Goal: Information Seeking & Learning: Find specific page/section

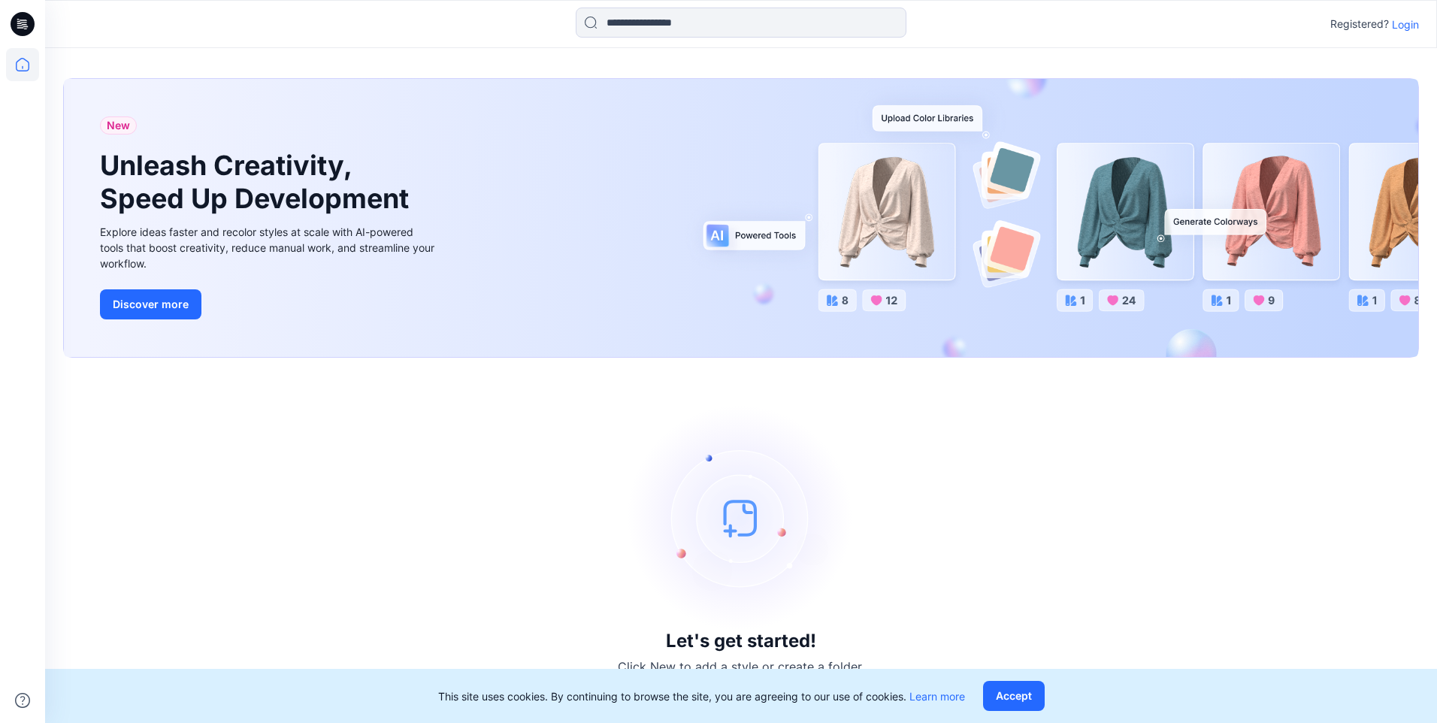
click at [1415, 28] on p "Login" at bounding box center [1405, 25] width 27 height 16
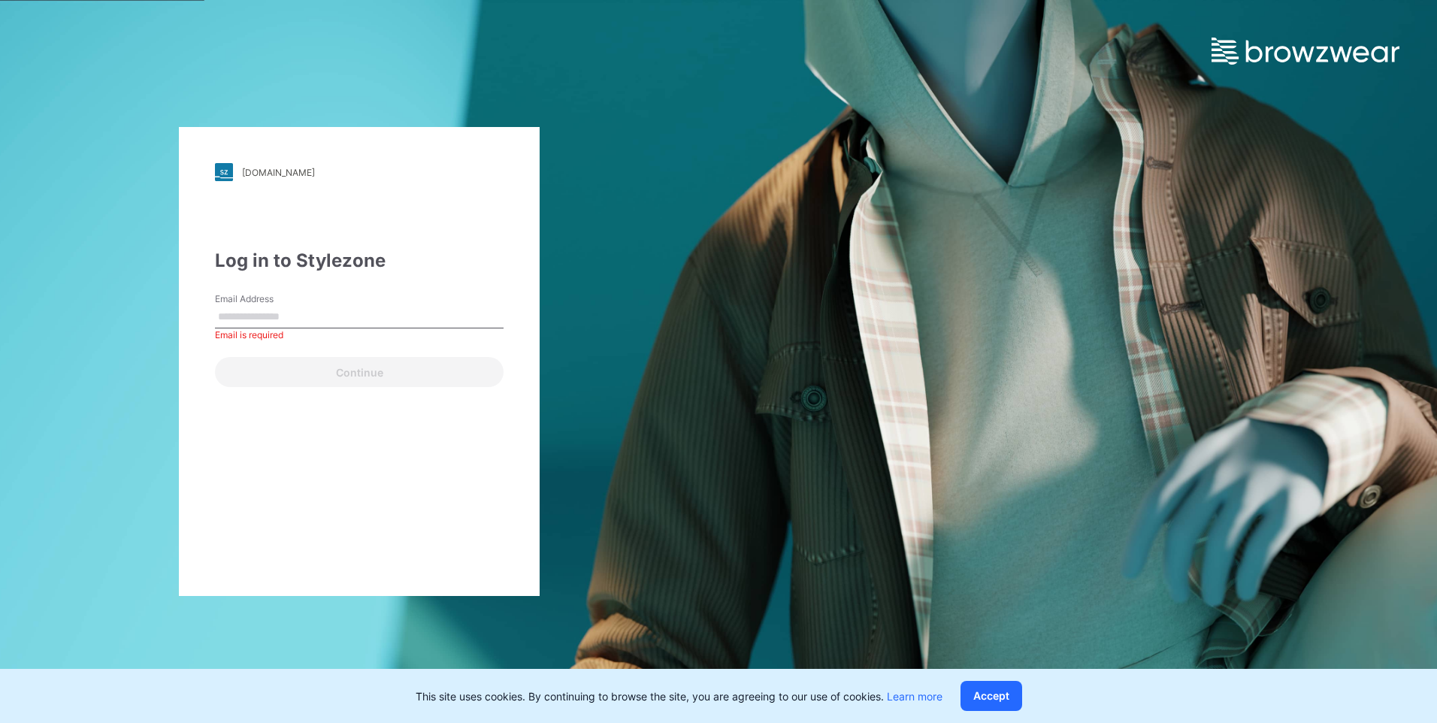
click at [334, 335] on div "Email Address Email is required" at bounding box center [359, 314] width 289 height 45
click at [322, 319] on input "Email Address" at bounding box center [359, 317] width 289 height 23
type input "**********"
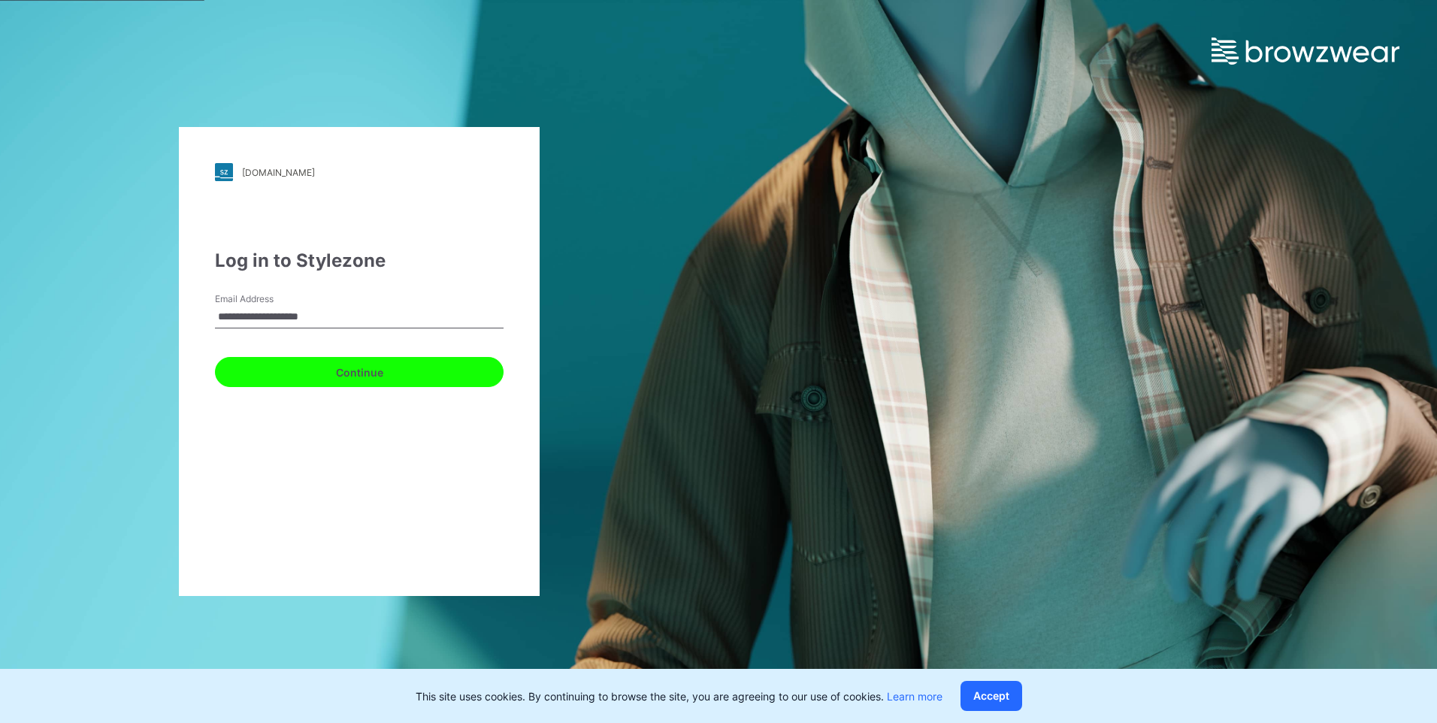
click at [282, 380] on button "Continue" at bounding box center [359, 372] width 289 height 30
click at [282, 380] on div "Continue" at bounding box center [359, 369] width 289 height 36
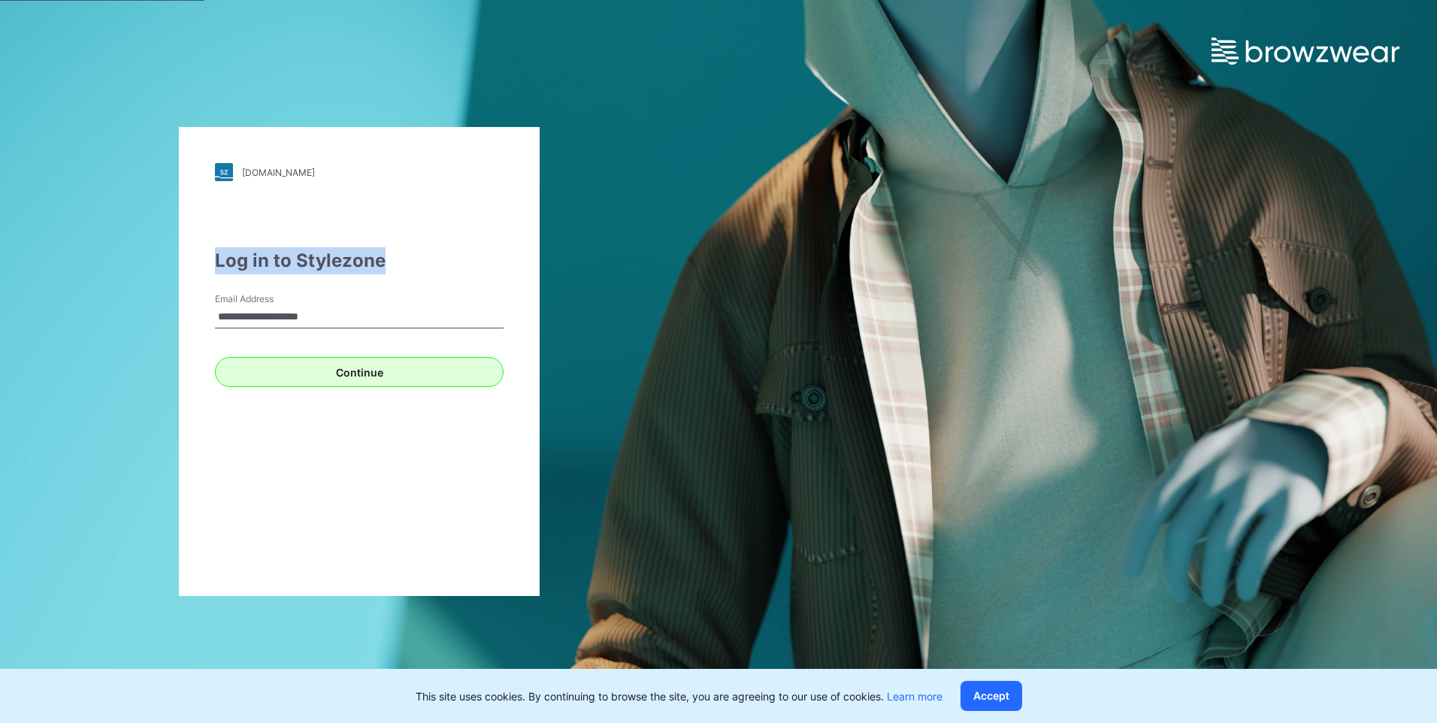
click at [282, 380] on div "Continue" at bounding box center [359, 369] width 289 height 36
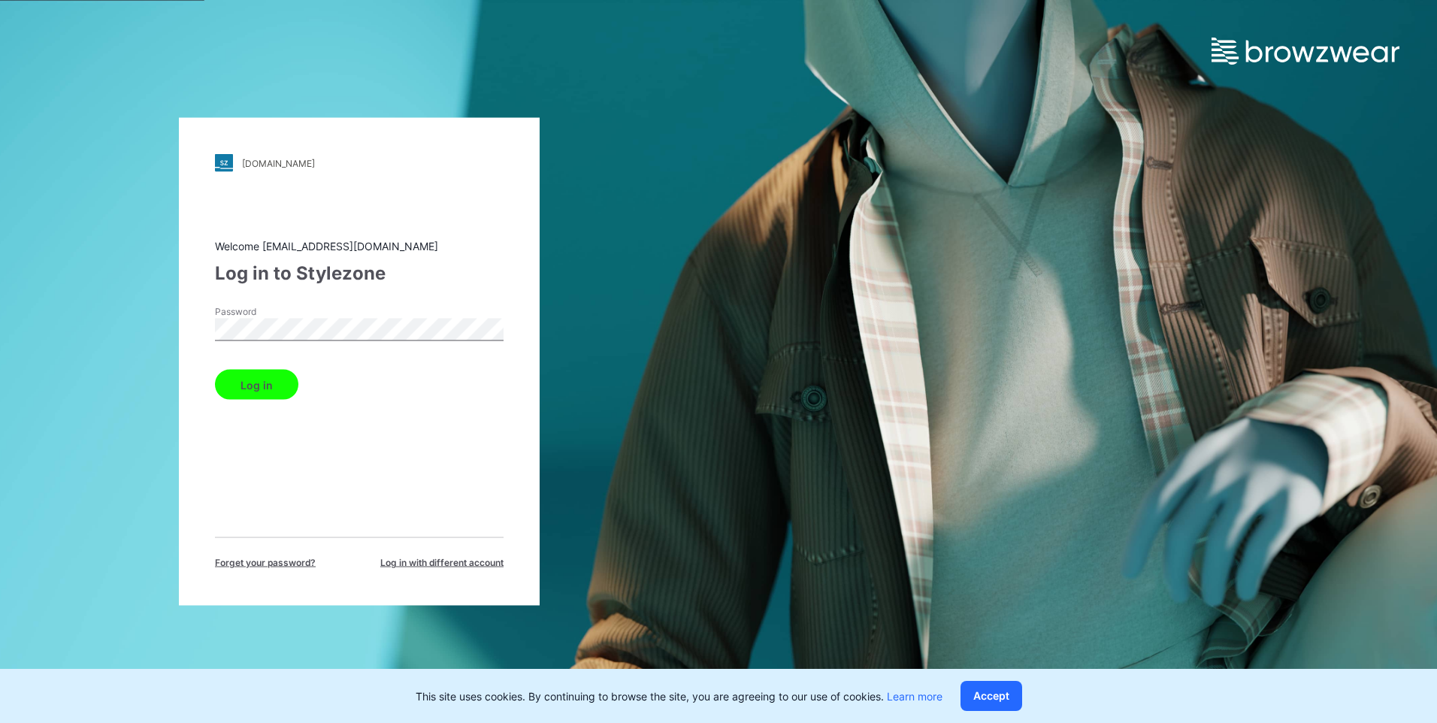
click at [249, 381] on button "Log in" at bounding box center [256, 385] width 83 height 30
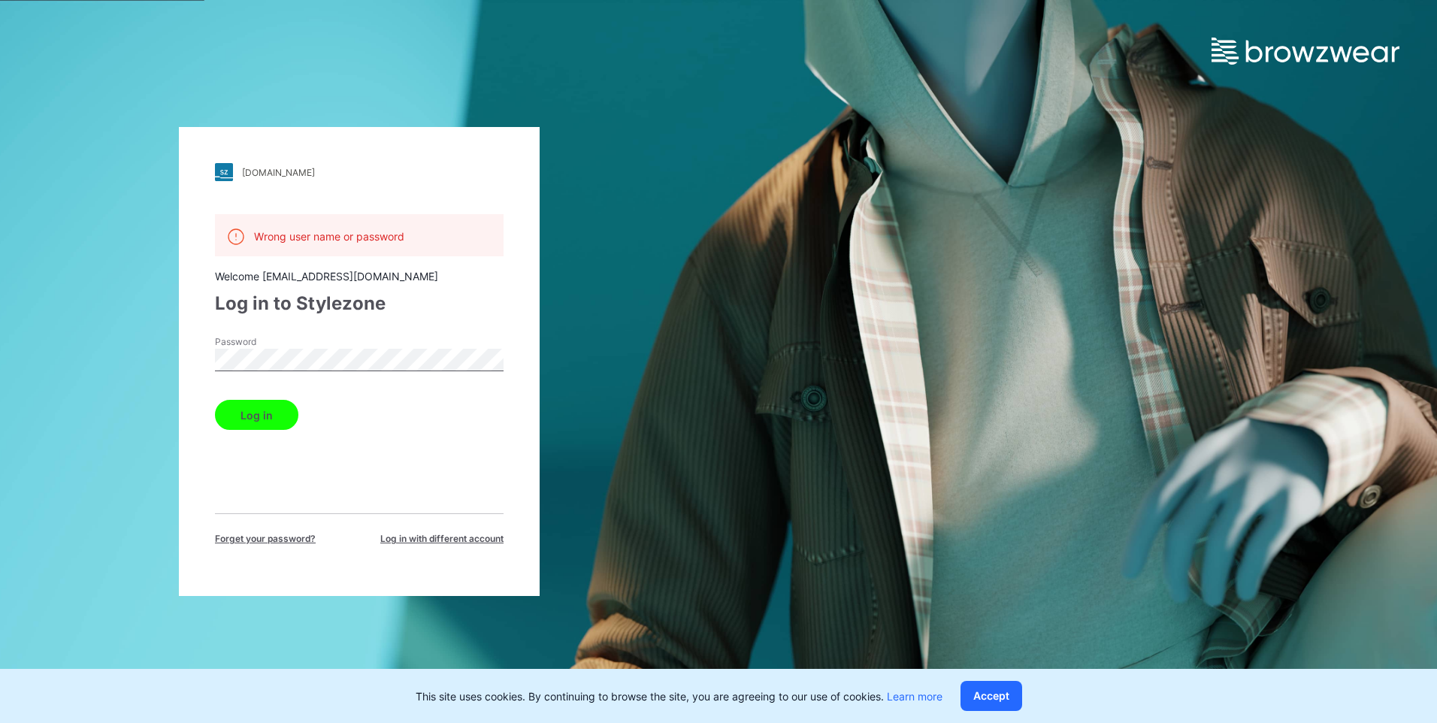
click at [59, 501] on div "[DOMAIN_NAME] Loading... Wrong user name or password Welcome [EMAIL_ADDRESS][DO…" at bounding box center [359, 361] width 718 height 723
click at [215, 400] on button "Log in" at bounding box center [256, 415] width 83 height 30
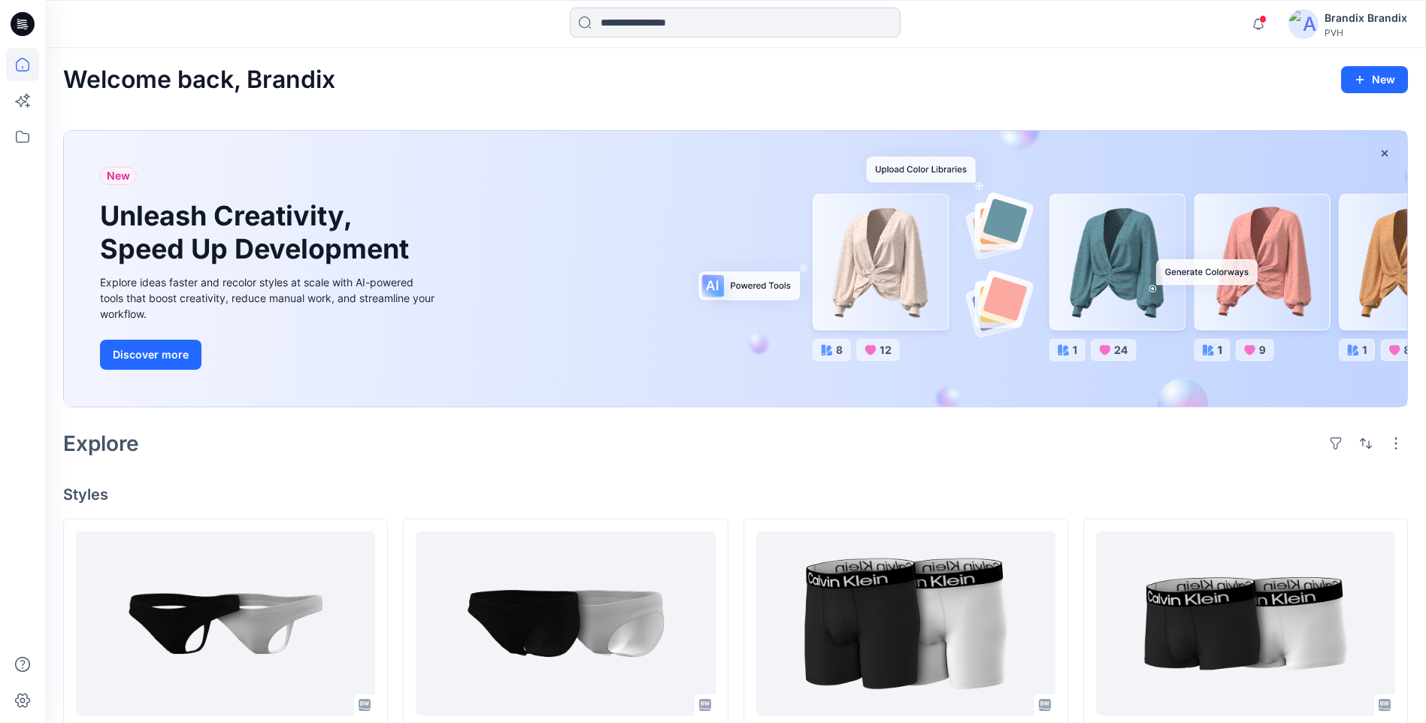
click at [618, 27] on input at bounding box center [735, 23] width 331 height 30
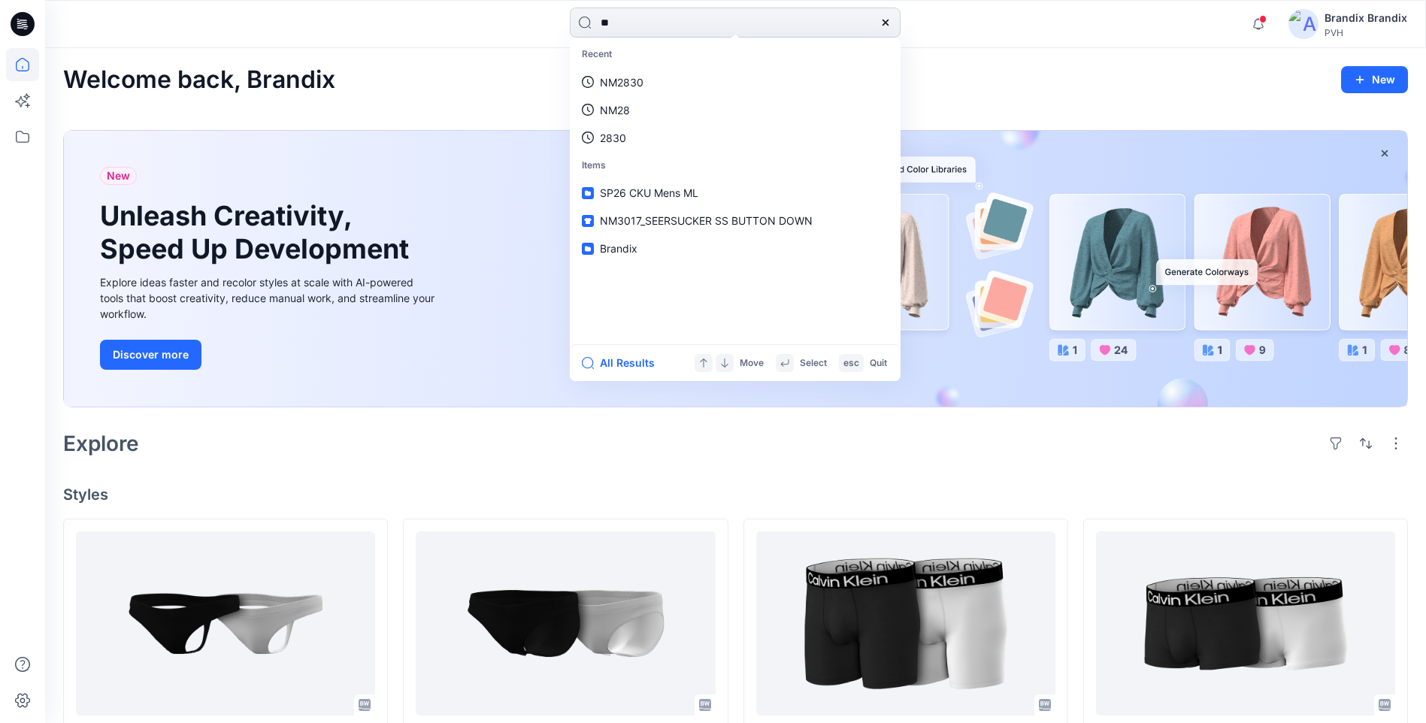
type input "*"
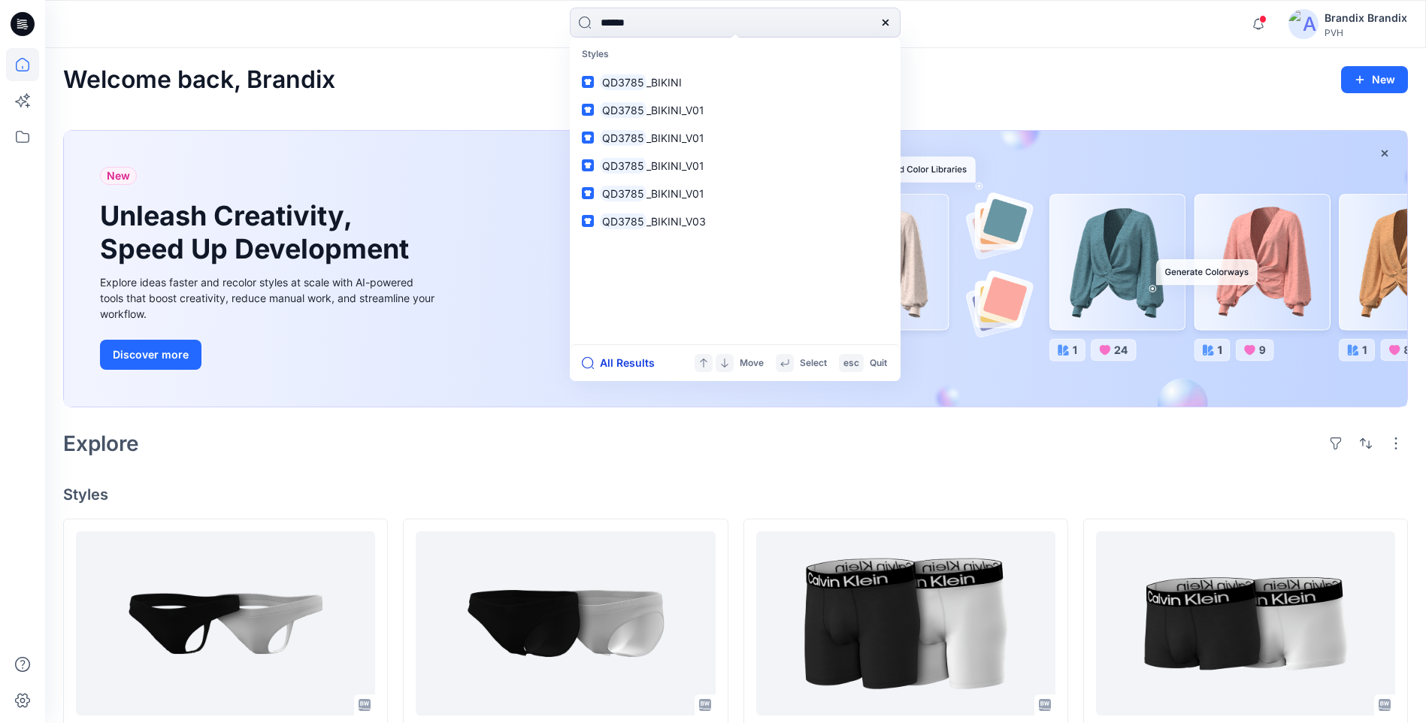
type input "******"
click at [640, 360] on button "All Results" at bounding box center [623, 363] width 83 height 18
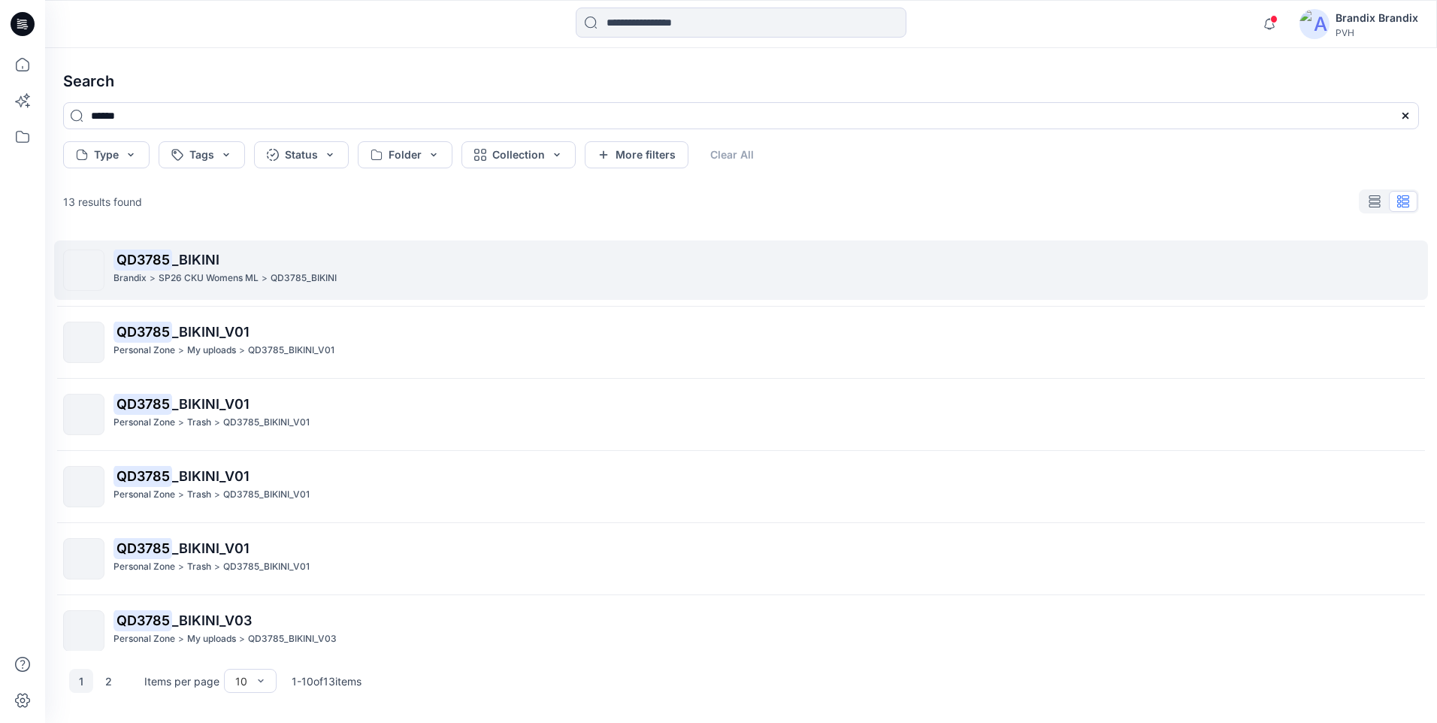
click at [166, 298] on link "QD3785 _BIKINI Brandix > SP26 CKU Womens ML > QD3785_BIKINI" at bounding box center [741, 269] width 1374 height 59
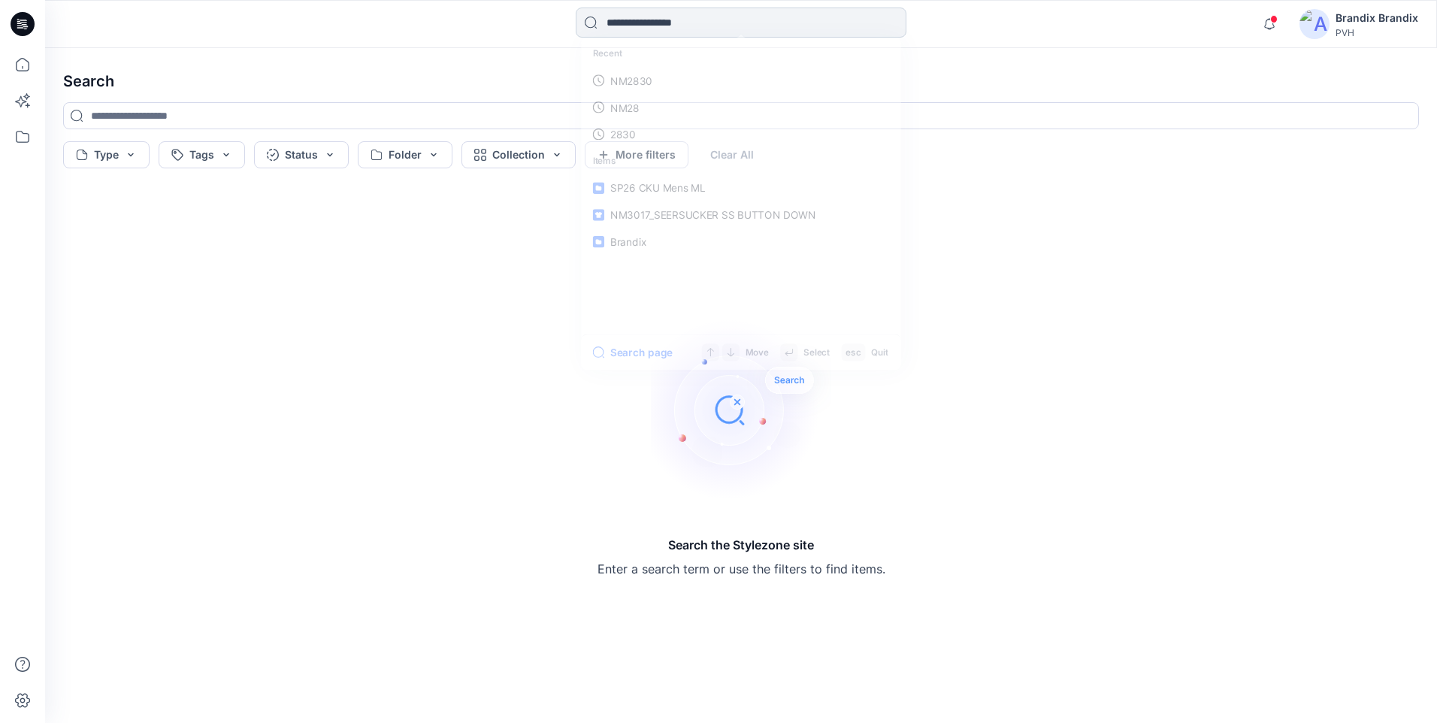
click at [603, 26] on input at bounding box center [741, 23] width 331 height 30
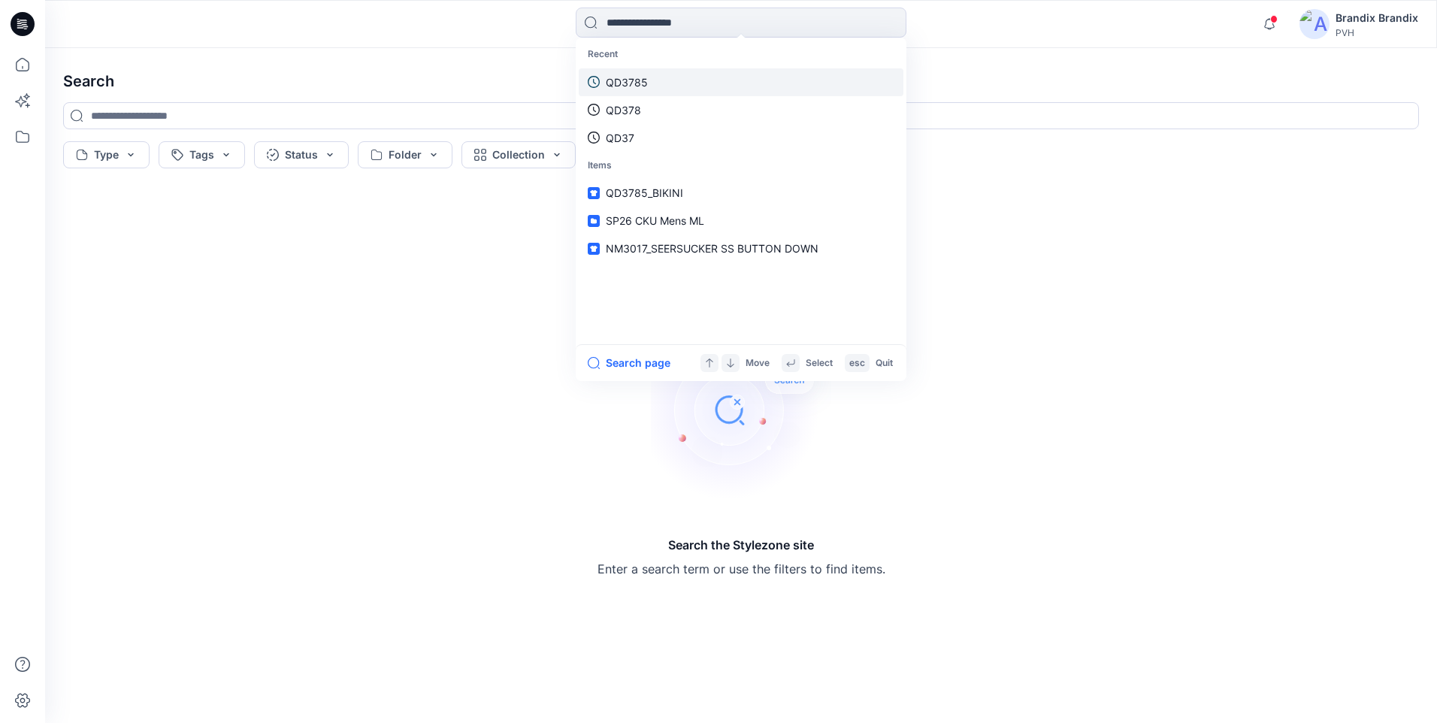
click at [629, 85] on p "QD3785" at bounding box center [627, 82] width 42 height 16
type input "******"
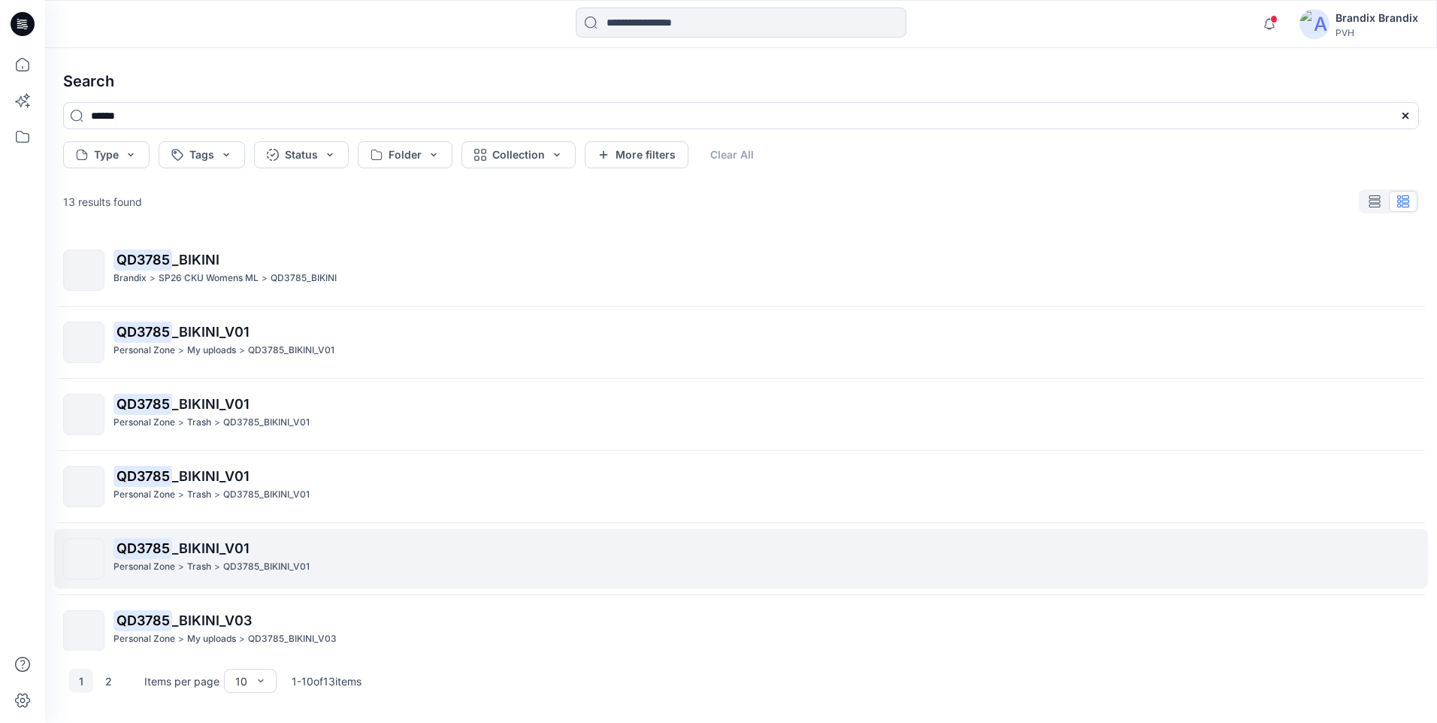
scroll to position [305, 0]
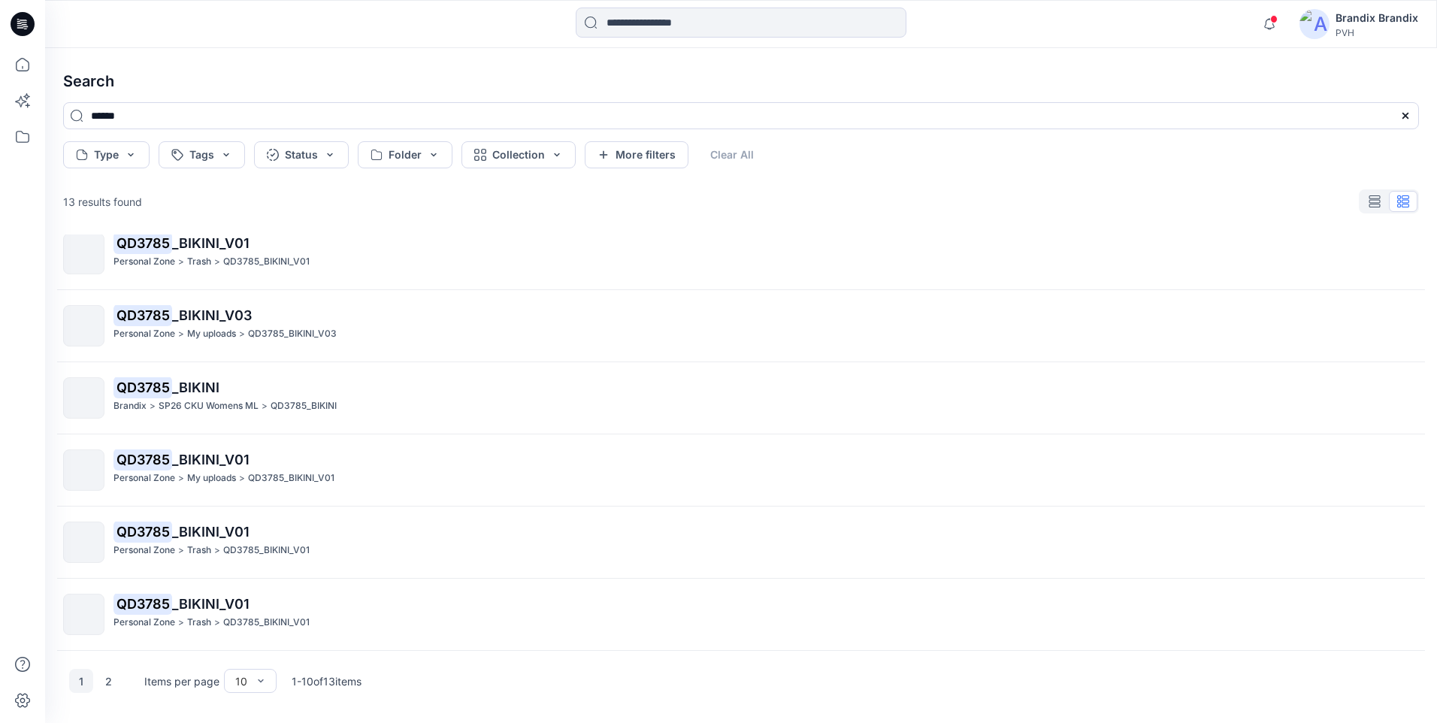
click at [239, 551] on p "QD3785_BIKINI_V01" at bounding box center [266, 551] width 86 height 16
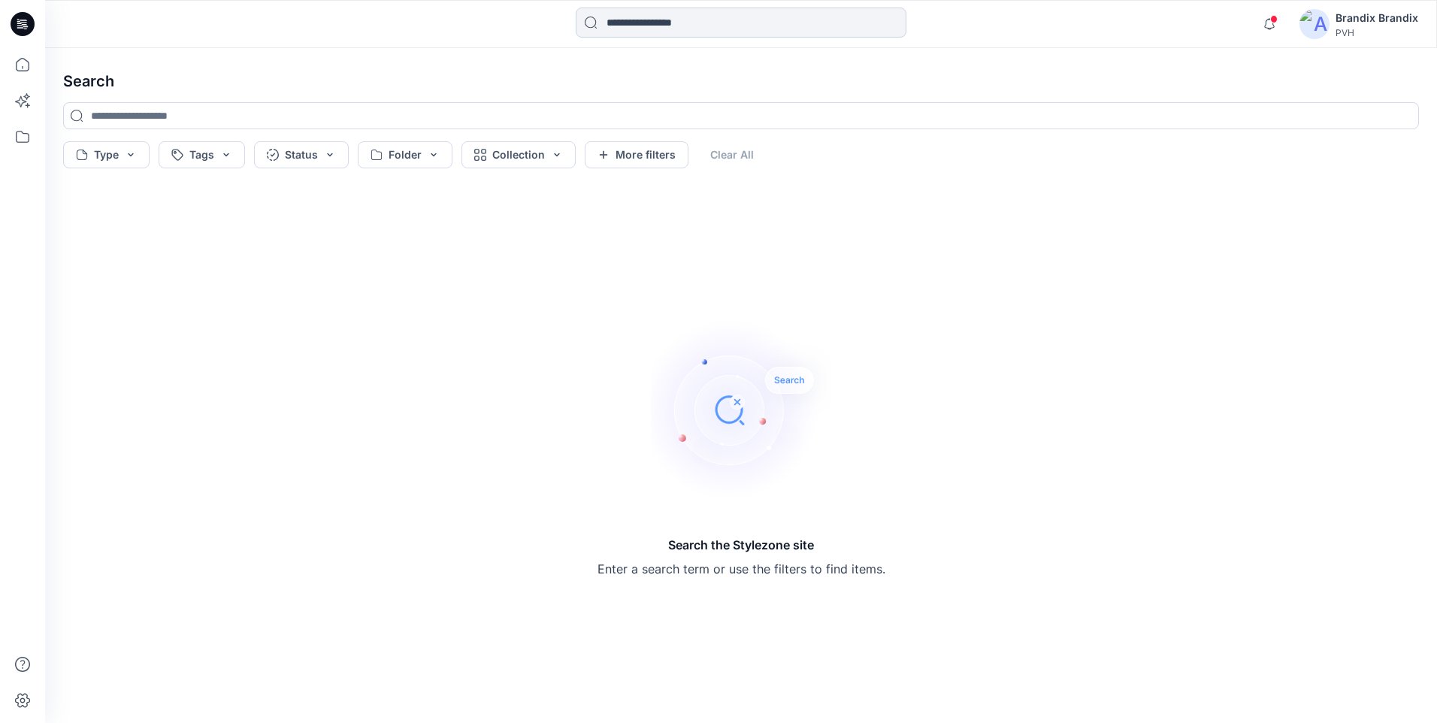
click at [625, 22] on input at bounding box center [741, 23] width 331 height 30
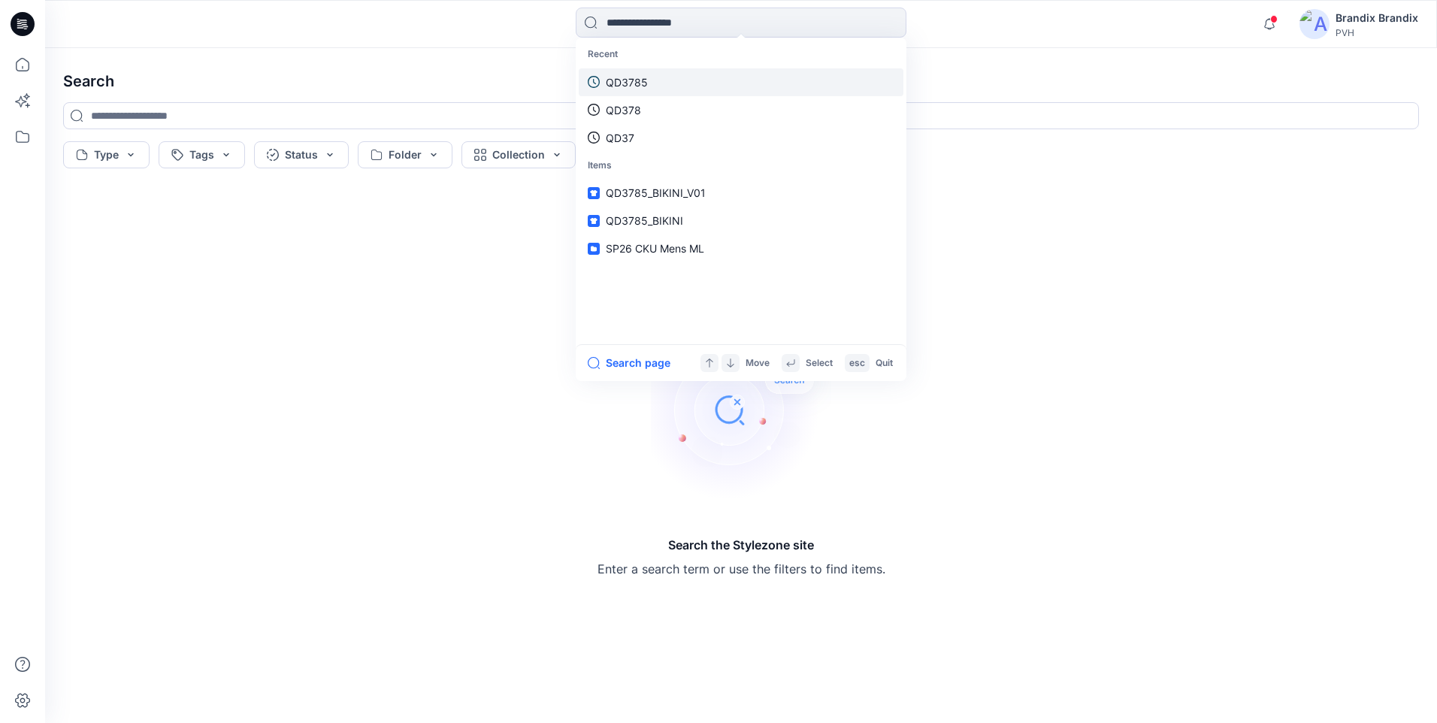
click at [643, 88] on p "QD3785" at bounding box center [627, 82] width 42 height 16
type input "******"
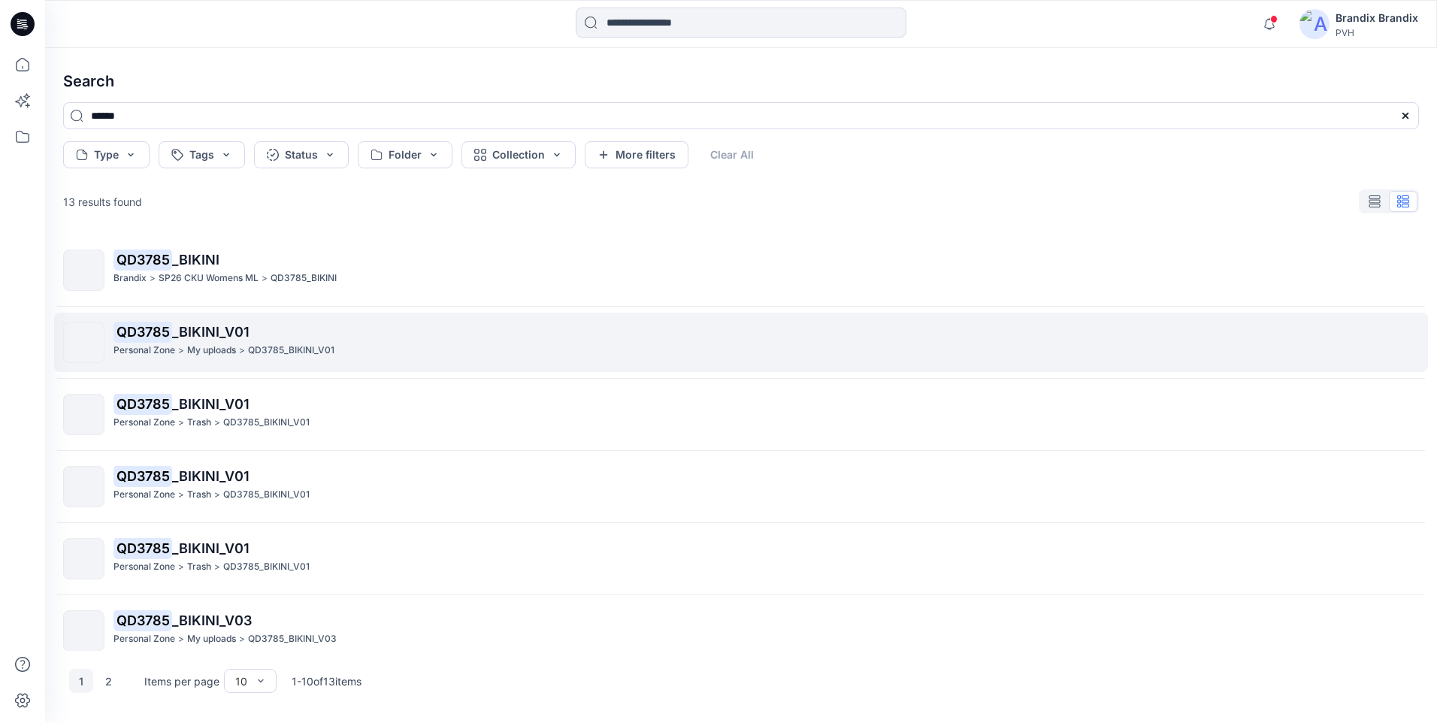
click at [210, 340] on p "QD3785 _BIKINI_V01" at bounding box center [765, 332] width 1305 height 21
